Goal: Find specific page/section: Find specific page/section

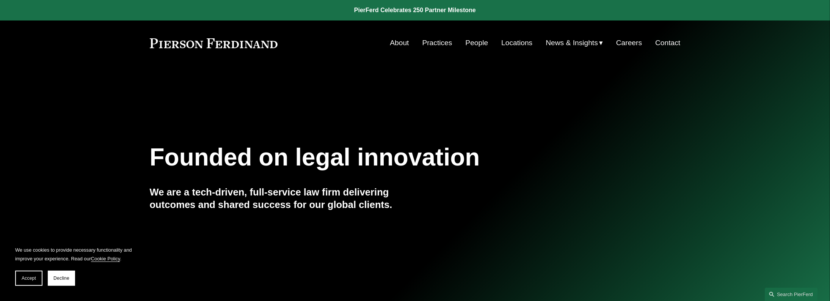
click at [475, 42] on link "People" at bounding box center [477, 43] width 23 height 14
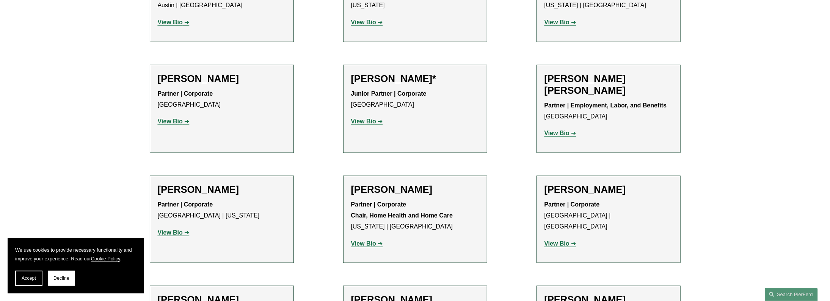
scroll to position [607, 0]
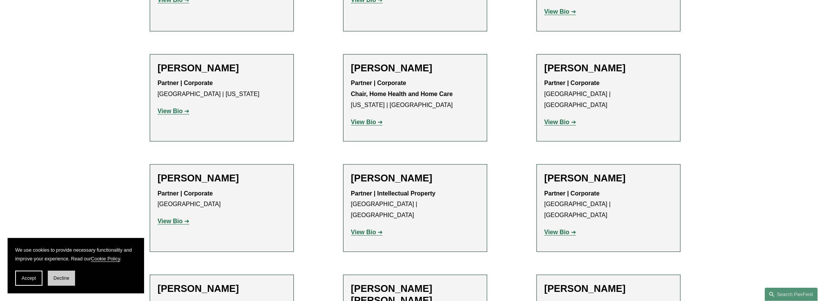
click at [61, 278] on span "Decline" at bounding box center [61, 277] width 16 height 5
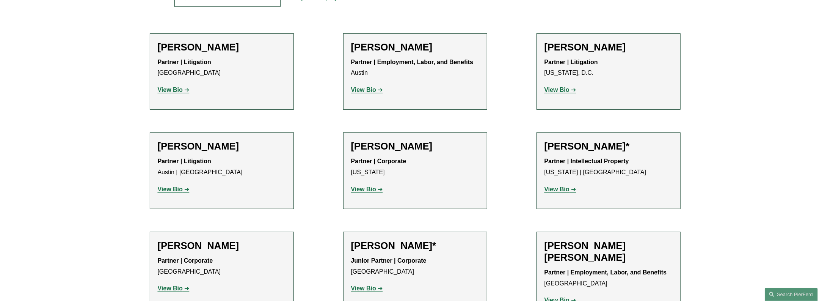
scroll to position [243, 0]
